Goal: Find specific page/section: Find specific page/section

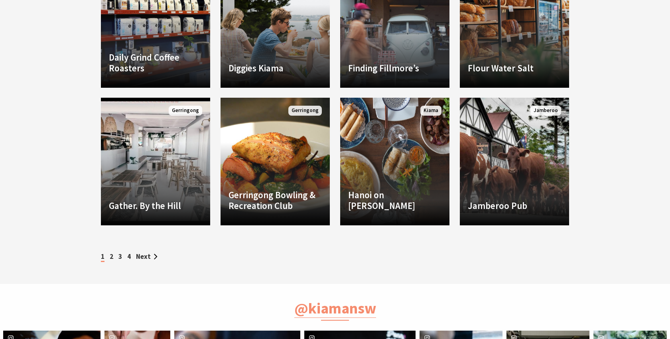
scroll to position [718, 0]
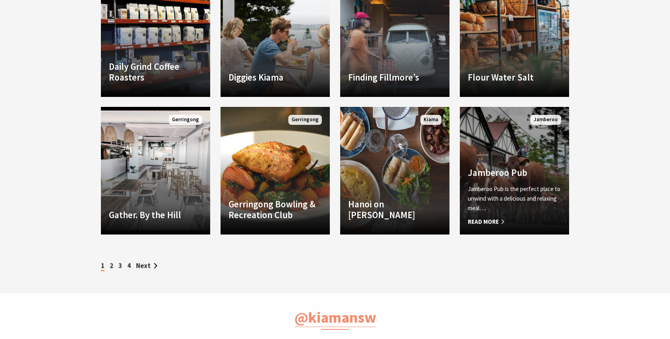
click at [488, 213] on div "Jamberoo Pub is the perfect place to unwind with a delicious and relaxing meal……" at bounding box center [514, 205] width 93 height 42
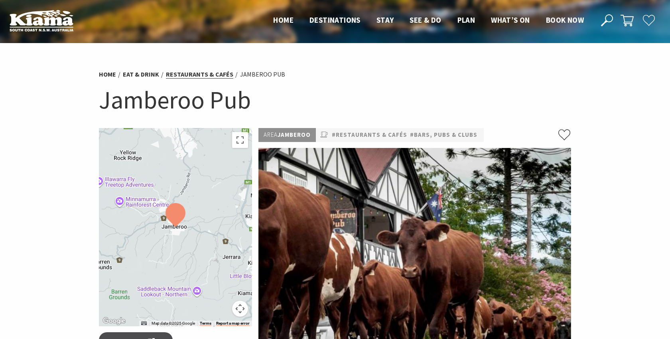
click at [190, 76] on link "Restaurants & Cafés" at bounding box center [199, 74] width 67 height 8
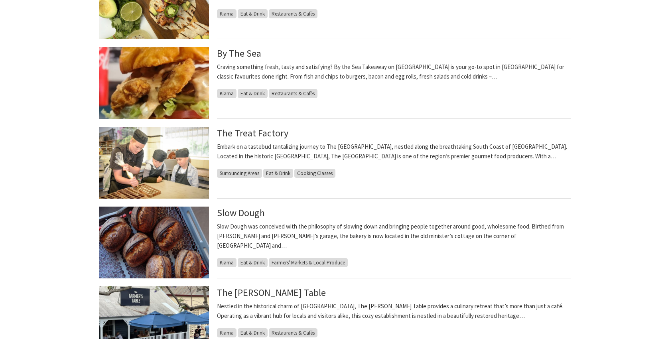
scroll to position [598, 0]
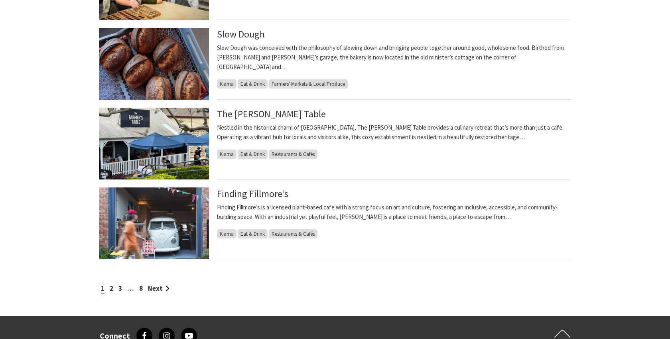
click at [109, 289] on div "1 2 3 … 8 Next" at bounding box center [335, 288] width 472 height 11
click at [111, 289] on link "2" at bounding box center [112, 288] width 4 height 9
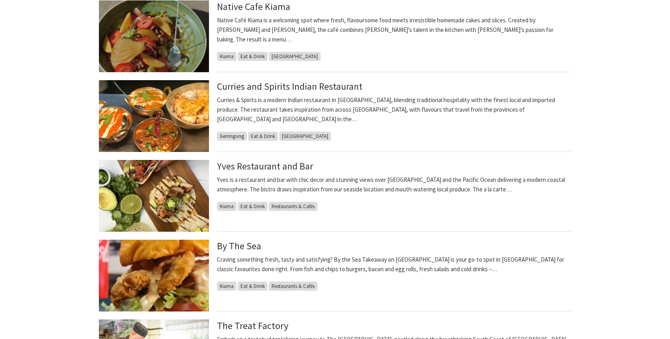
scroll to position [239, 0]
